Goal: Check status: Check status

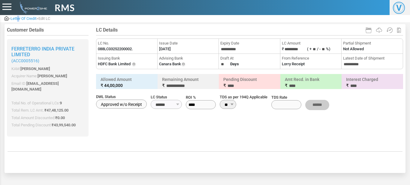
drag, startPoint x: 0, startPoint y: 0, endPoint x: 19, endPoint y: 18, distance: 26.5
click at [19, 18] on div "> Letter Of Credit > Edit LC" at bounding box center [205, 18] width 410 height 7
click at [19, 18] on span "Letter Of Credit" at bounding box center [24, 18] width 26 height 5
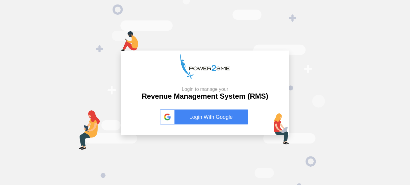
click at [199, 116] on link "Login With Google" at bounding box center [205, 116] width 90 height 15
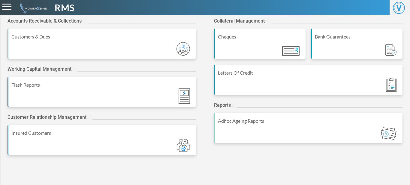
click at [258, 84] on div "Letters Of Credit" at bounding box center [308, 80] width 188 height 30
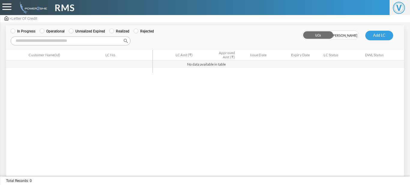
click at [42, 33] on label "Operational" at bounding box center [52, 31] width 25 height 5
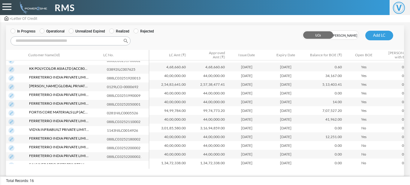
scroll to position [41, 0]
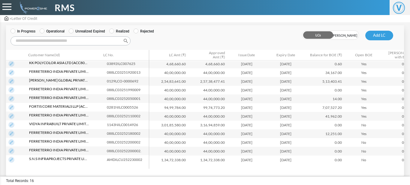
click at [11, 156] on img at bounding box center [11, 159] width 6 height 6
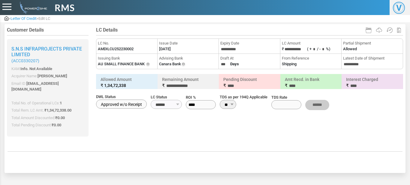
click at [121, 62] on label "AU SMALL FINANCE BANK" at bounding box center [121, 64] width 47 height 6
copy li "Issuing Bank AU SMALL FINANCE BANK KAROL BAGH BRANCH 10200 GURUDWARA ROAD KAROL…"
click at [120, 47] on label "AMDILCU252230002" at bounding box center [116, 49] width 36 height 6
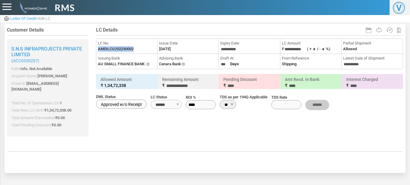
click at [120, 47] on label "AMDILCU252230002" at bounding box center [116, 49] width 36 height 6
copy li "LC No. AMDILCU252230002"
click at [120, 47] on label "AMDILCU252230002" at bounding box center [116, 49] width 36 height 6
click at [171, 50] on label "[DATE]" at bounding box center [165, 49] width 12 height 6
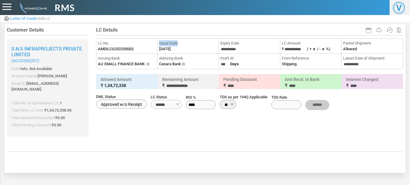
click at [171, 50] on label "[DATE]" at bounding box center [165, 49] width 12 height 6
copy li "Issue Date"
click at [171, 50] on label "[DATE]" at bounding box center [165, 49] width 12 height 6
